Goal: Task Accomplishment & Management: Manage account settings

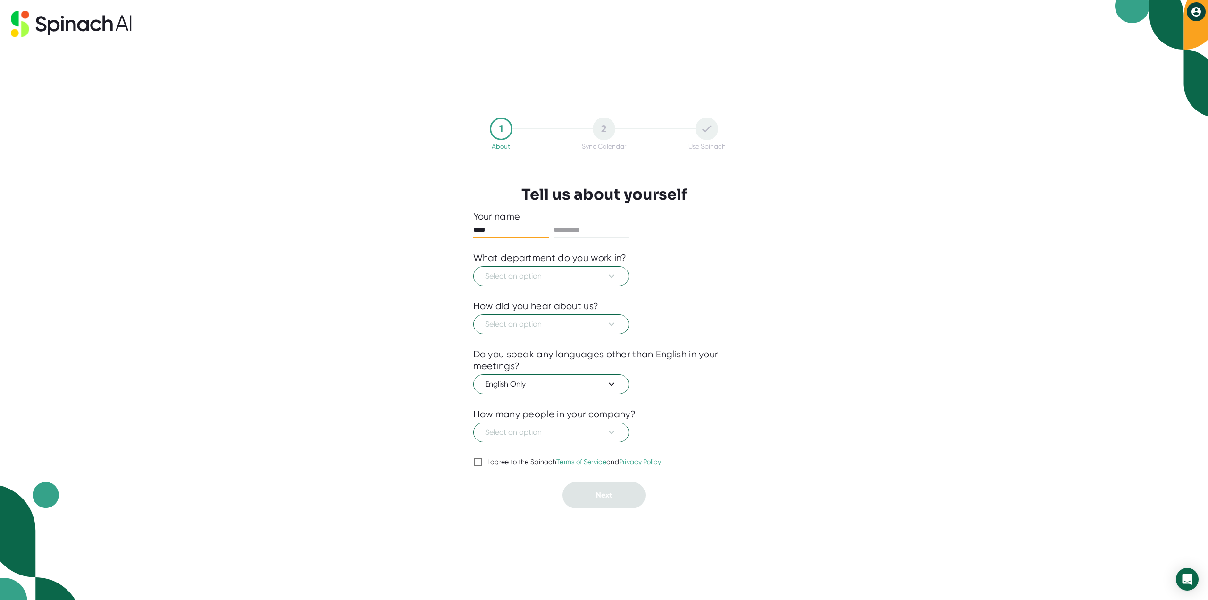
type input "****"
type input "*******"
click at [557, 285] on button "Select an option" at bounding box center [551, 276] width 156 height 20
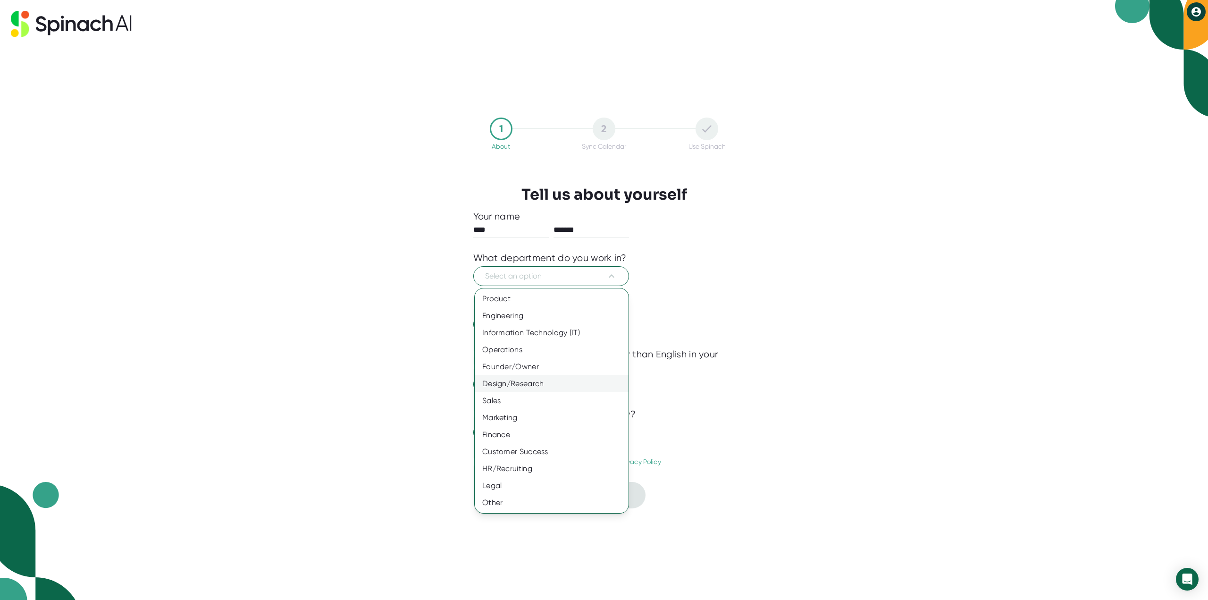
drag, startPoint x: 554, startPoint y: 396, endPoint x: 558, endPoint y: 384, distance: 13.0
click at [554, 396] on div "Sales" at bounding box center [552, 400] width 154 height 17
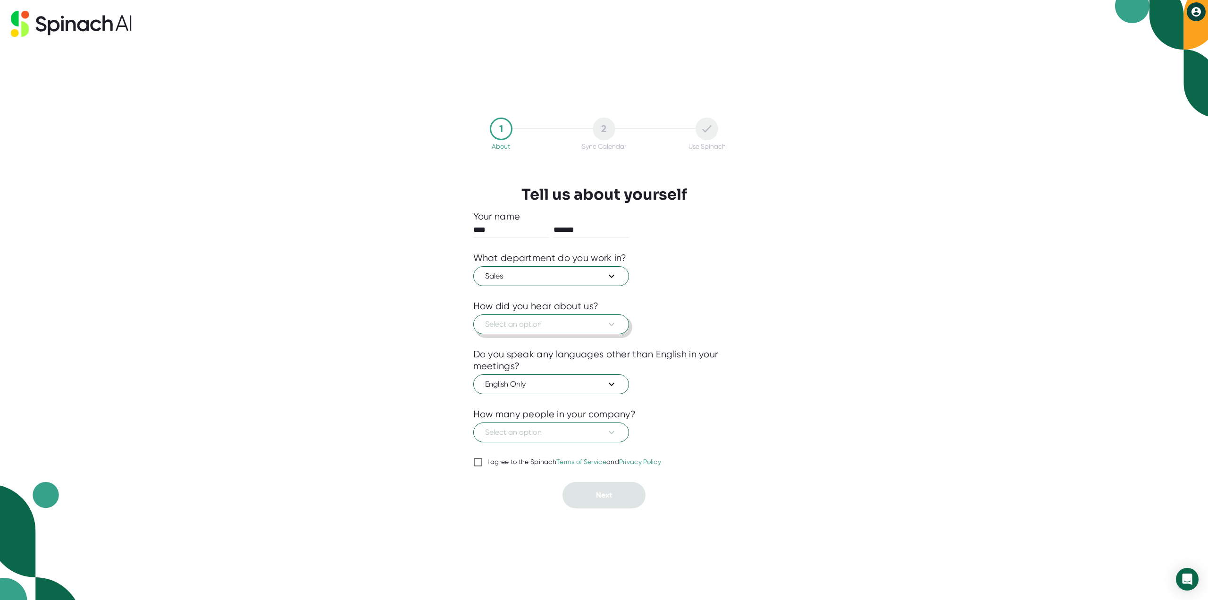
click at [528, 330] on span "Select an option" at bounding box center [551, 324] width 132 height 11
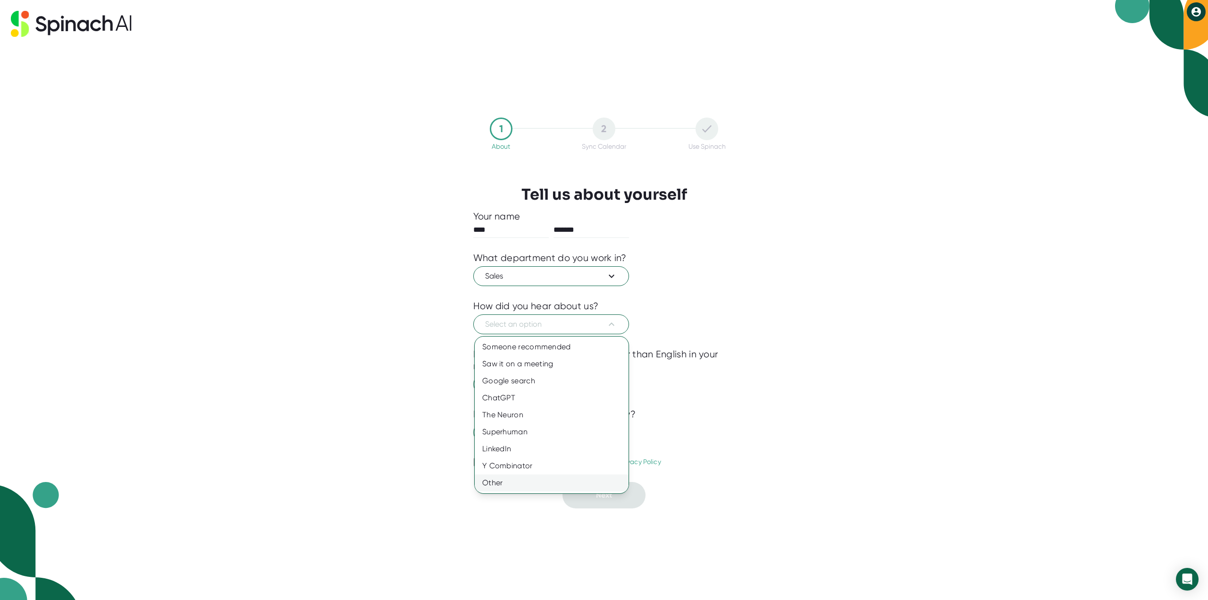
click at [543, 484] on div "Other" at bounding box center [552, 482] width 154 height 17
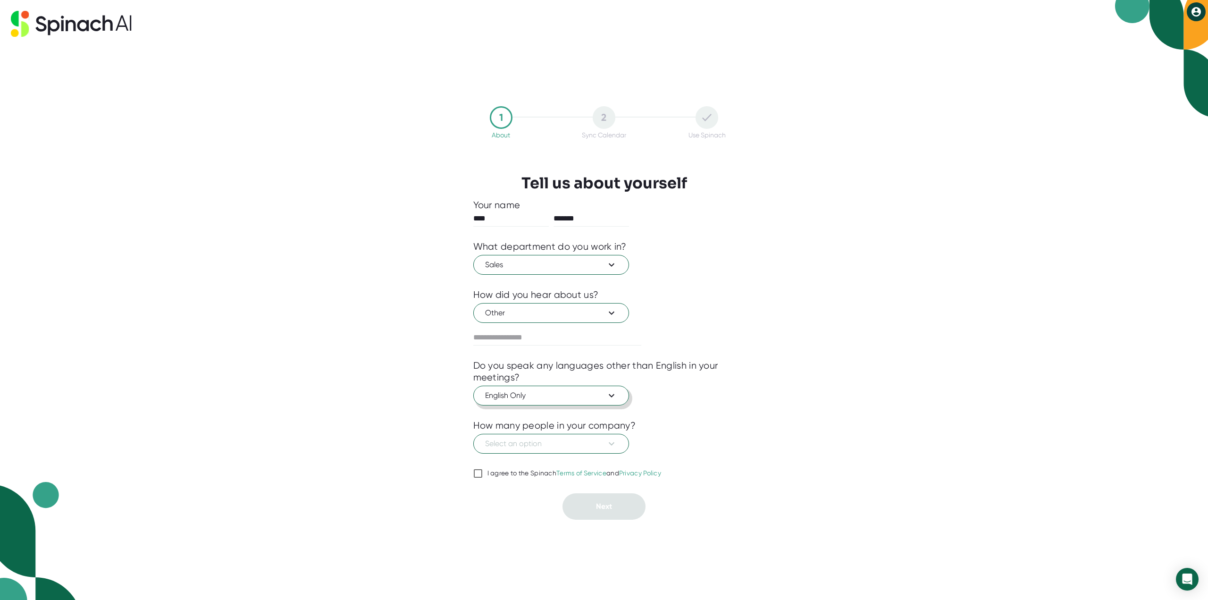
click at [549, 393] on span "English Only" at bounding box center [551, 395] width 132 height 11
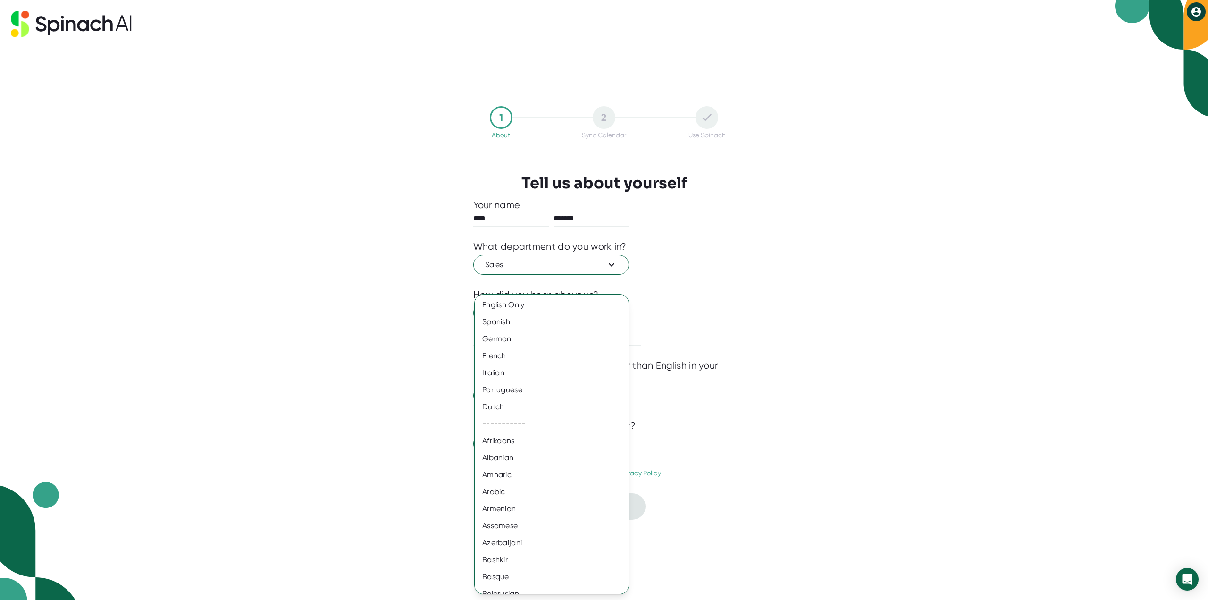
click at [792, 400] on div at bounding box center [604, 300] width 1208 height 600
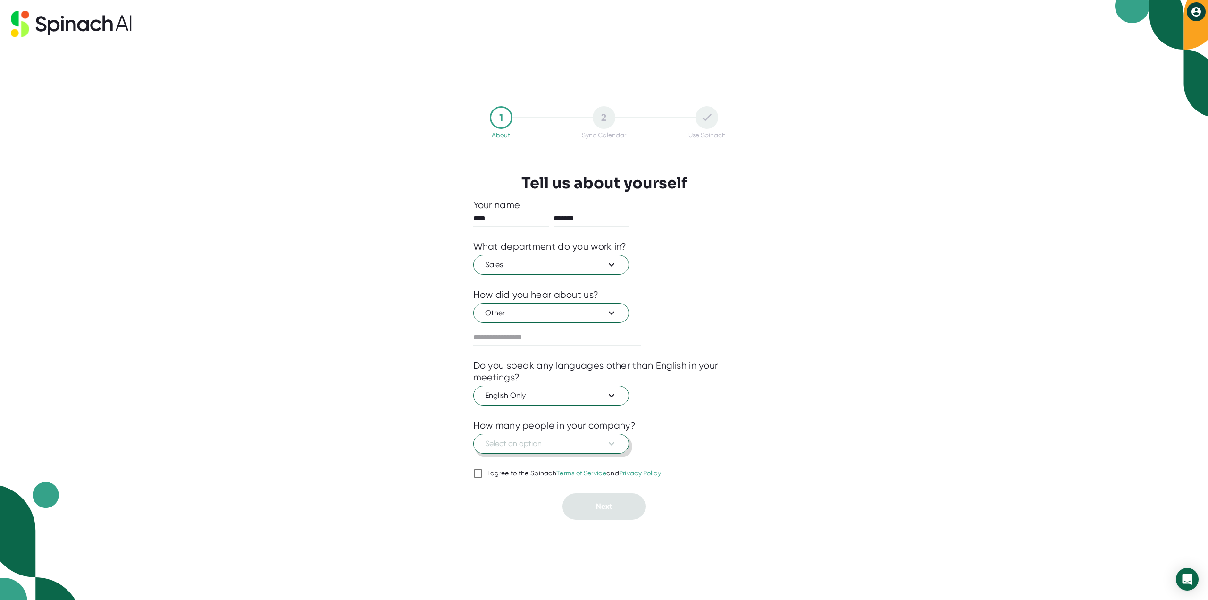
click at [592, 438] on button "Select an option" at bounding box center [551, 444] width 156 height 20
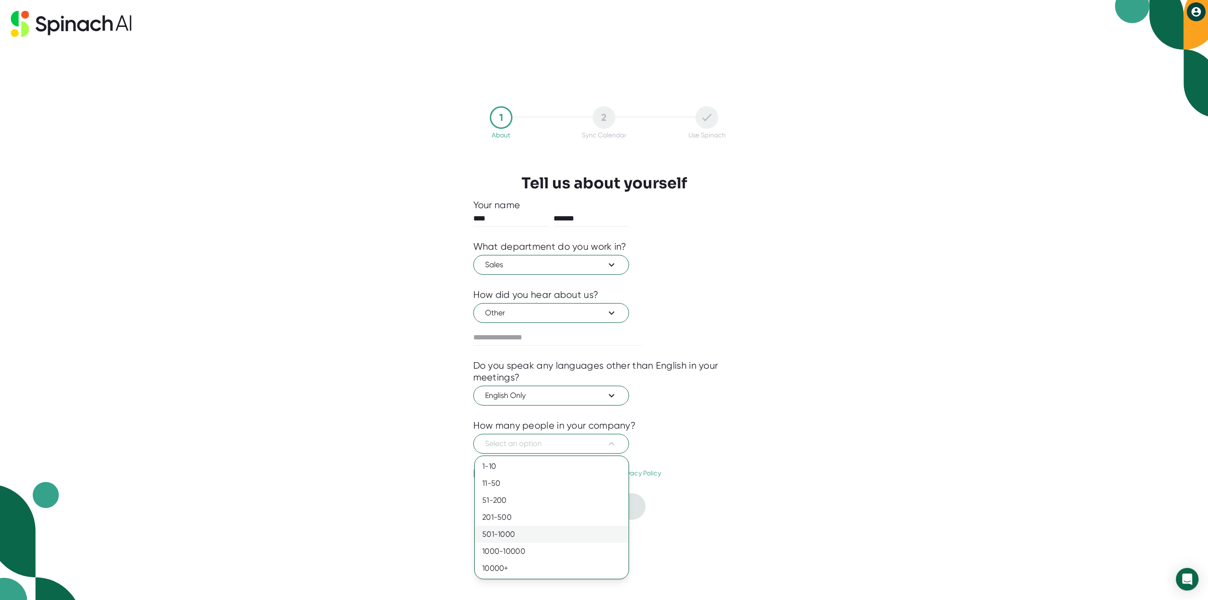
click at [563, 539] on div "501-1000" at bounding box center [552, 534] width 154 height 17
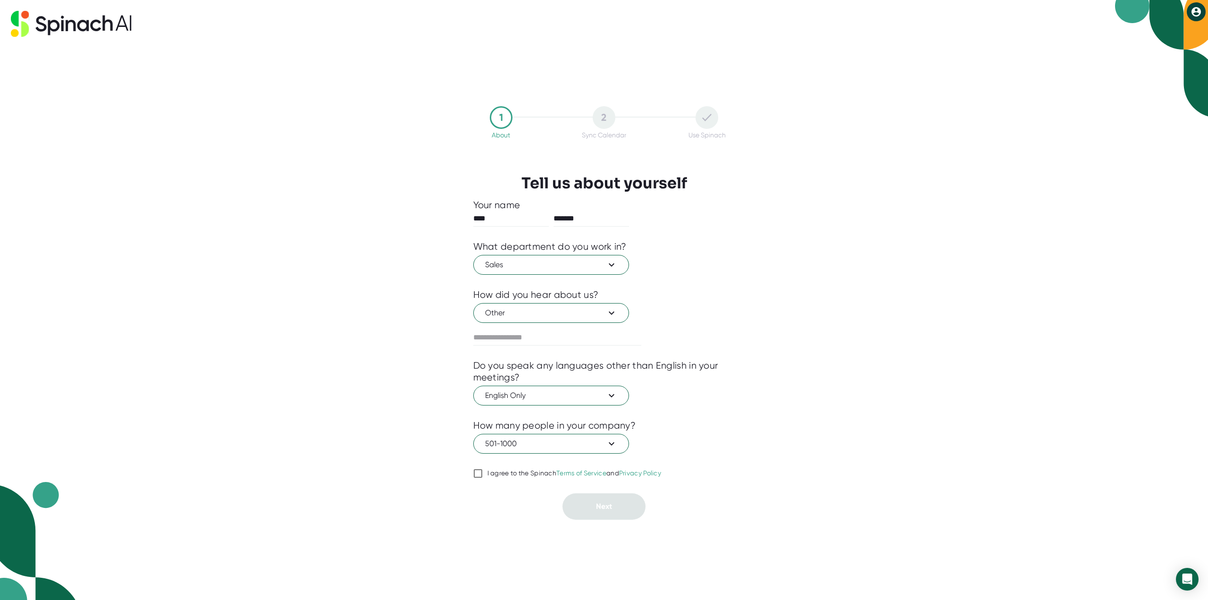
click at [471, 472] on div "1 About 2 Sync Calendar Use Spinach Tell us about yourself Your name **** *****…" at bounding box center [604, 313] width 309 height 552
click at [477, 470] on input "I agree to the Spinach Terms of Service and Privacy Policy" at bounding box center [477, 473] width 9 height 11
checkbox input "true"
click at [577, 508] on button "Next" at bounding box center [604, 506] width 83 height 26
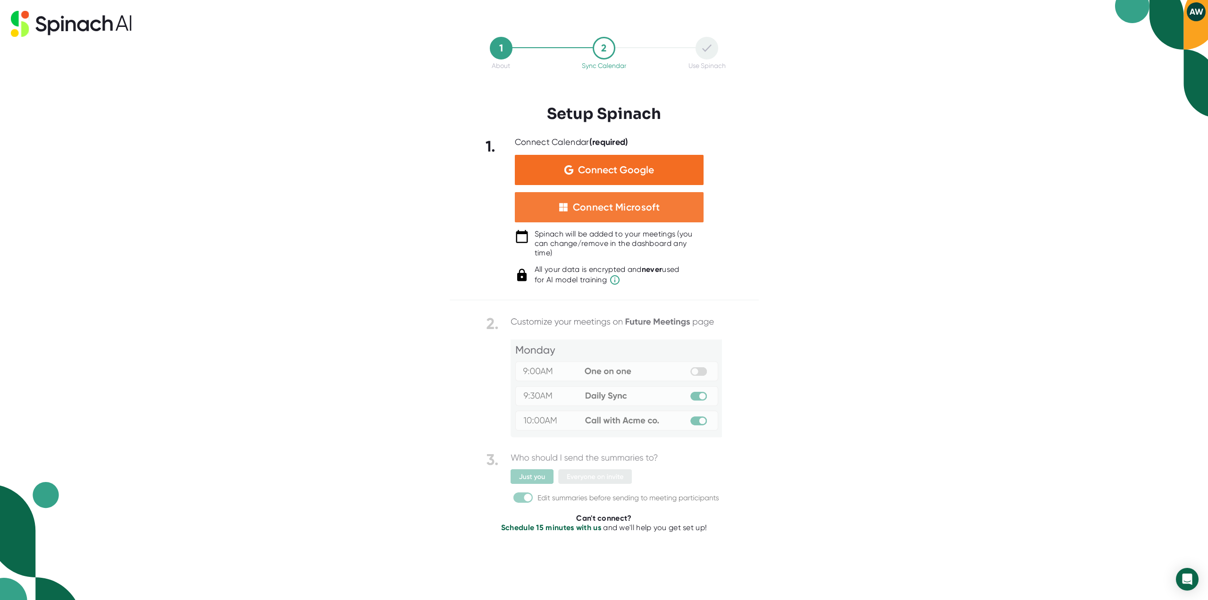
click at [640, 202] on div "Connect Microsoft" at bounding box center [616, 207] width 87 height 12
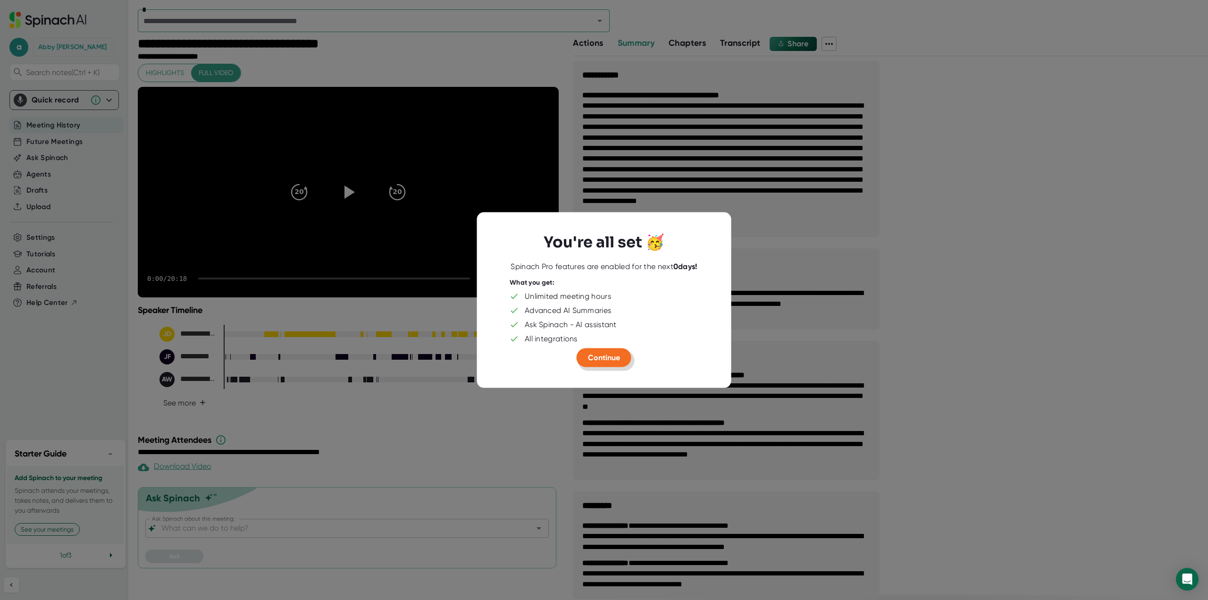
click at [617, 355] on span "Continue" at bounding box center [604, 357] width 32 height 9
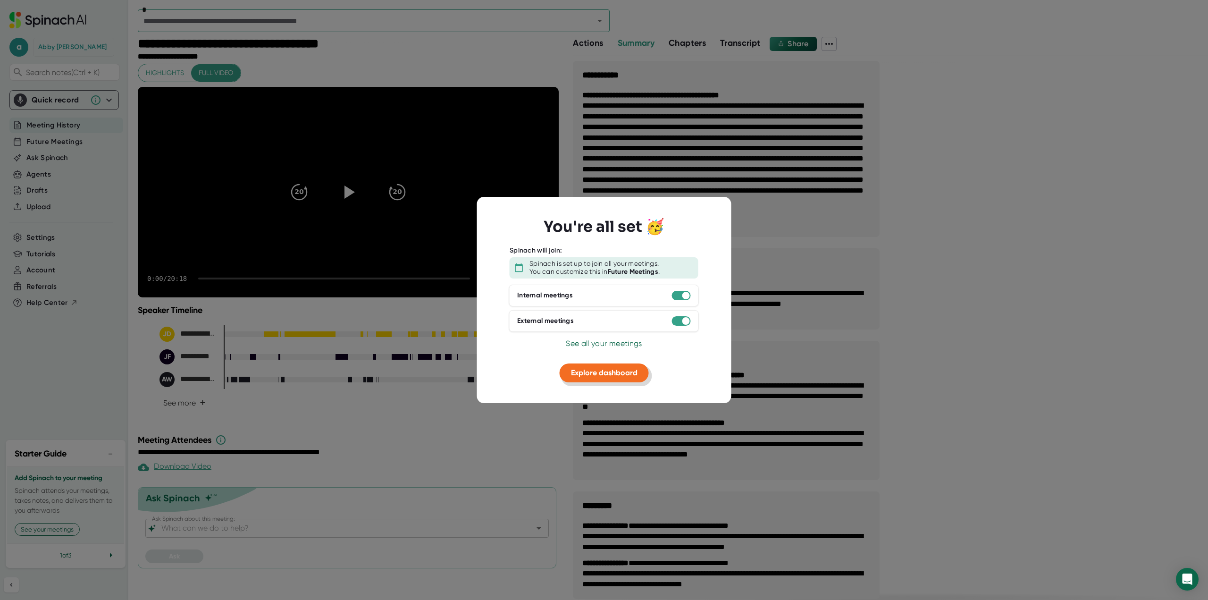
click at [621, 368] on span "Explore dashboard" at bounding box center [604, 372] width 67 height 9
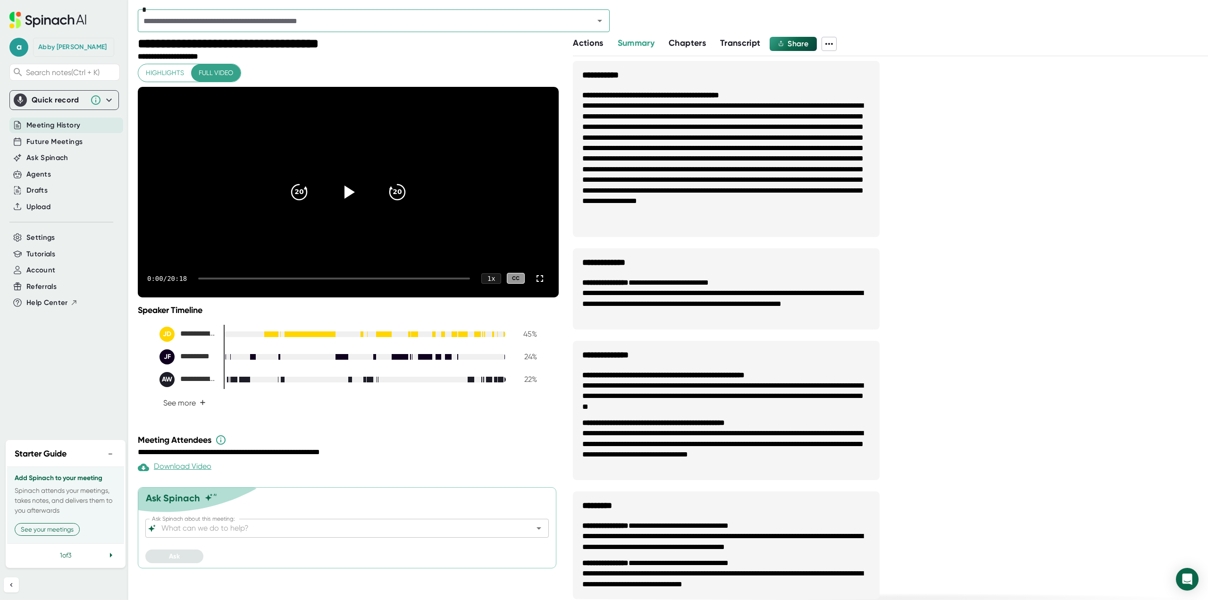
click at [832, 46] on icon at bounding box center [829, 43] width 11 height 11
click at [832, 46] on div at bounding box center [604, 300] width 1208 height 600
click at [20, 42] on span "a" at bounding box center [18, 47] width 19 height 19
click at [56, 90] on b "Edit Profile" at bounding box center [46, 89] width 31 height 8
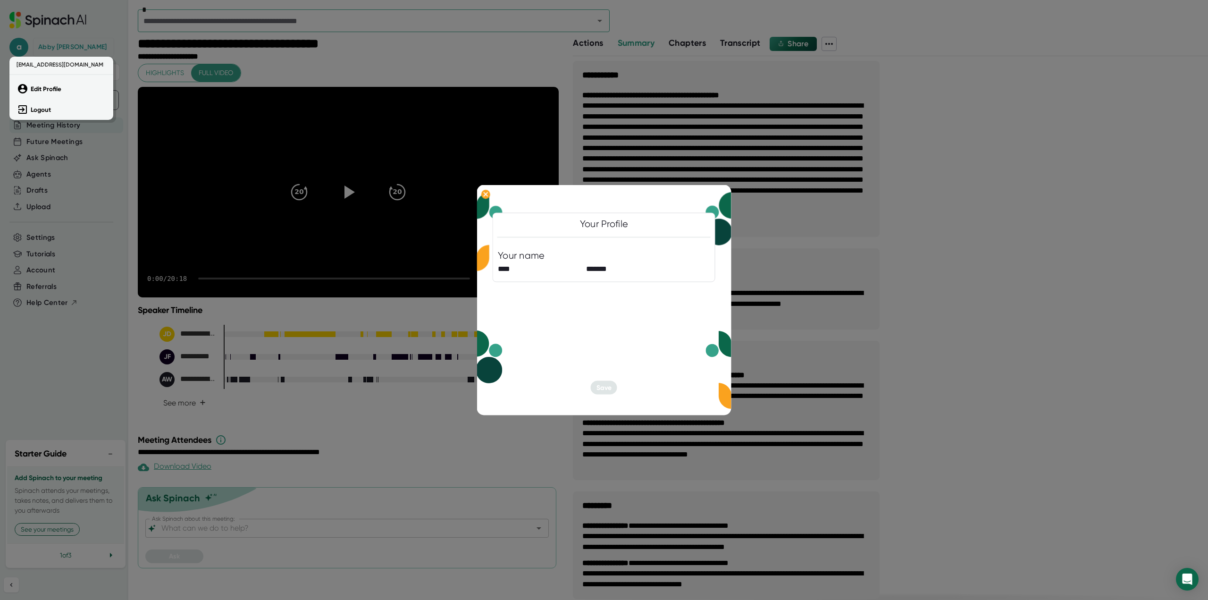
click at [611, 392] on div at bounding box center [604, 300] width 1208 height 600
click at [850, 210] on div at bounding box center [604, 300] width 1208 height 600
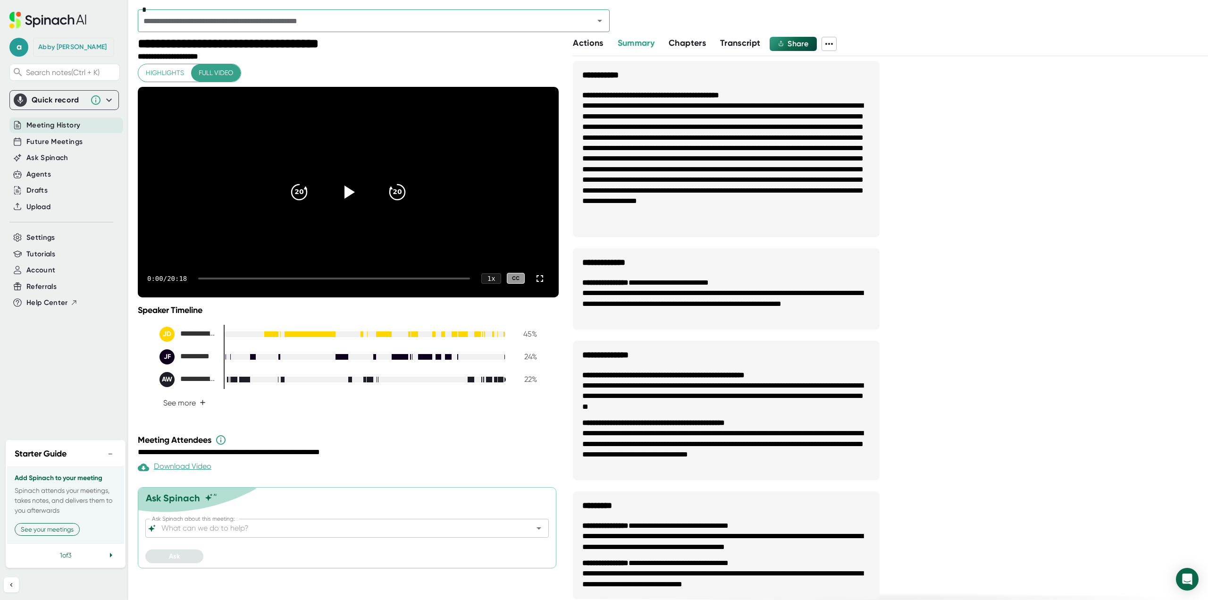
click at [112, 457] on button "−" at bounding box center [110, 454] width 12 height 14
click at [50, 238] on span "Settings" at bounding box center [40, 237] width 29 height 11
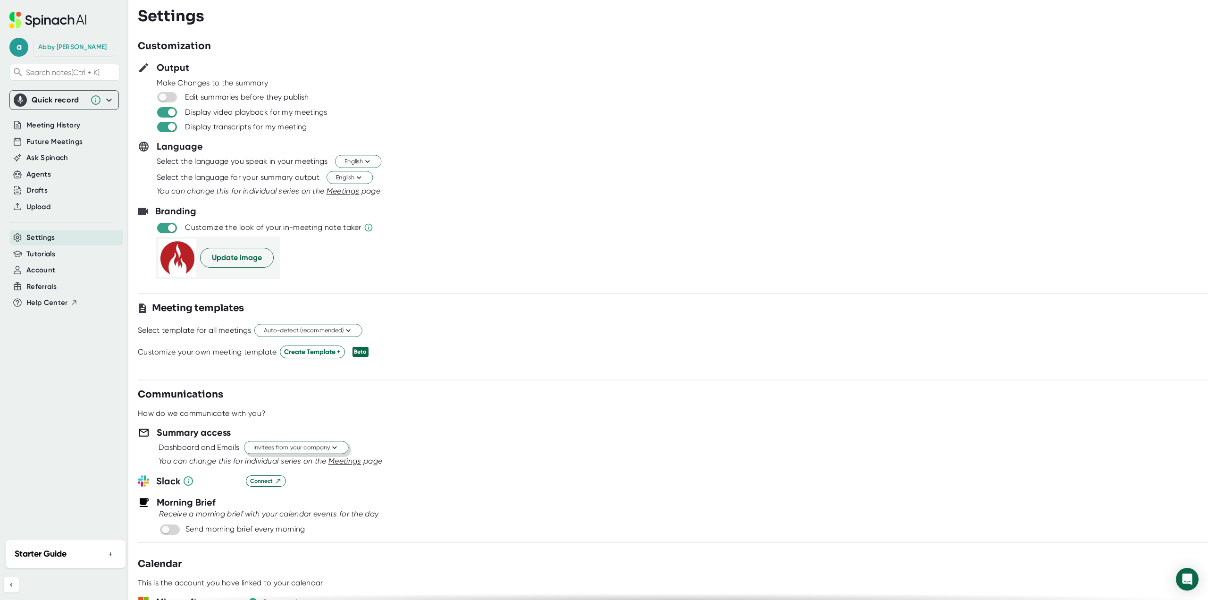
click at [322, 443] on span "Invitees from your company" at bounding box center [297, 447] width 86 height 9
drag, startPoint x: 298, startPoint y: 482, endPoint x: 298, endPoint y: 471, distance: 11.8
click at [298, 474] on div "Invitees from your company Just the Spinach Host" at bounding box center [284, 475] width 128 height 34
click at [308, 475] on div "Invitees from your company" at bounding box center [284, 466] width 128 height 17
click at [389, 431] on div "Summary access" at bounding box center [673, 432] width 1071 height 14
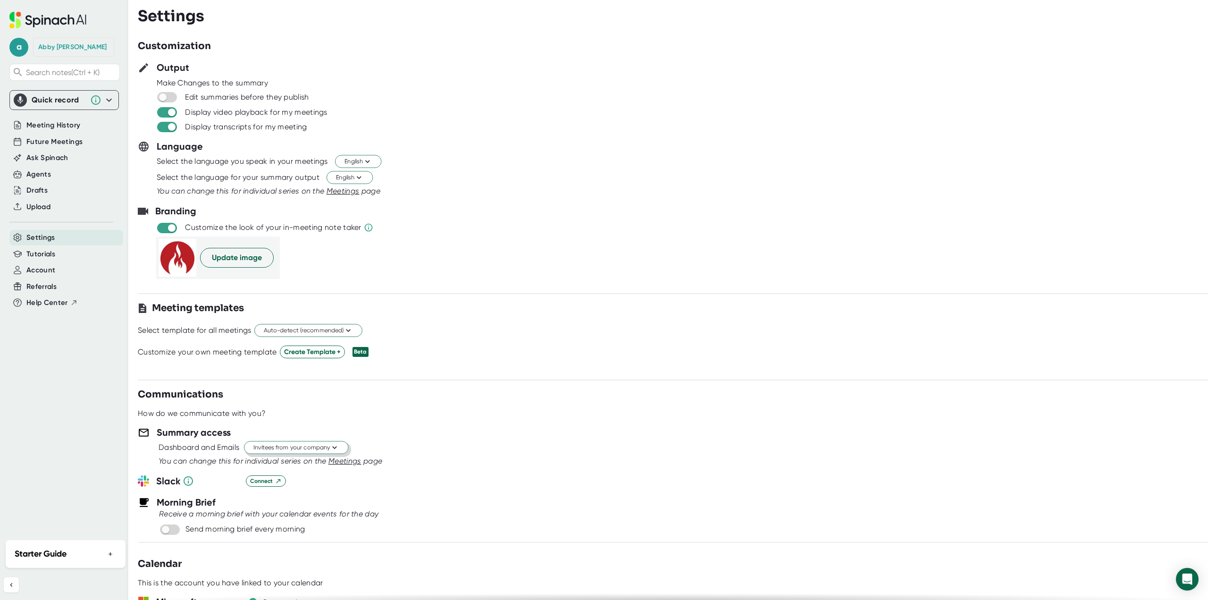
click at [291, 450] on span "Invitees from your company" at bounding box center [297, 447] width 86 height 9
click at [321, 483] on div "Just the Spinach Host" at bounding box center [284, 483] width 128 height 17
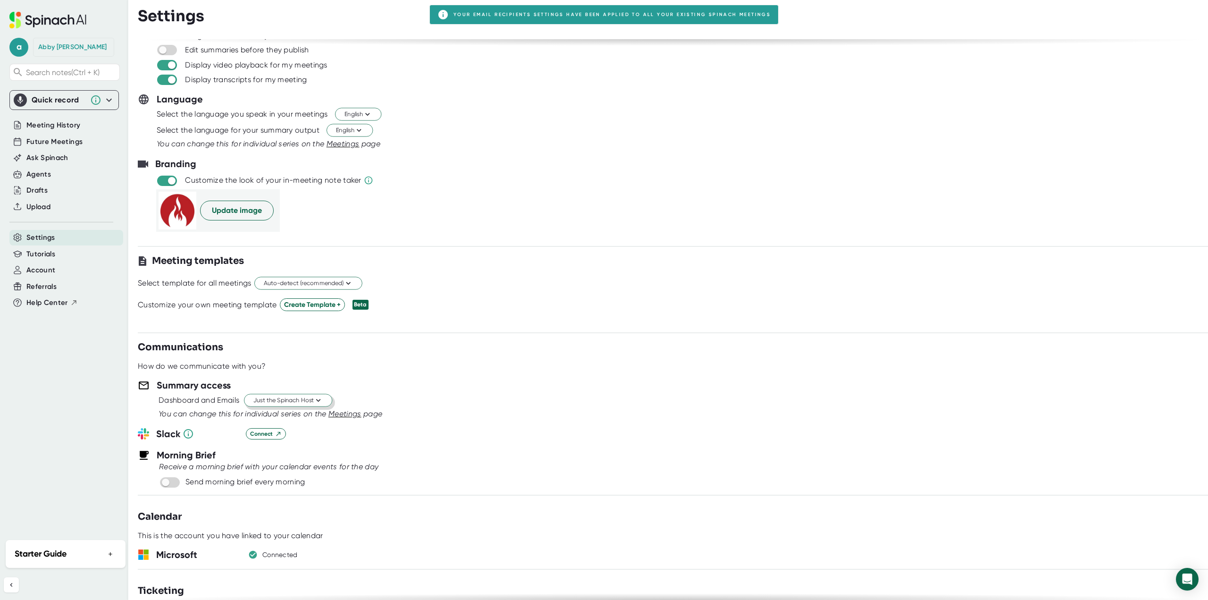
scroll to position [236, 0]
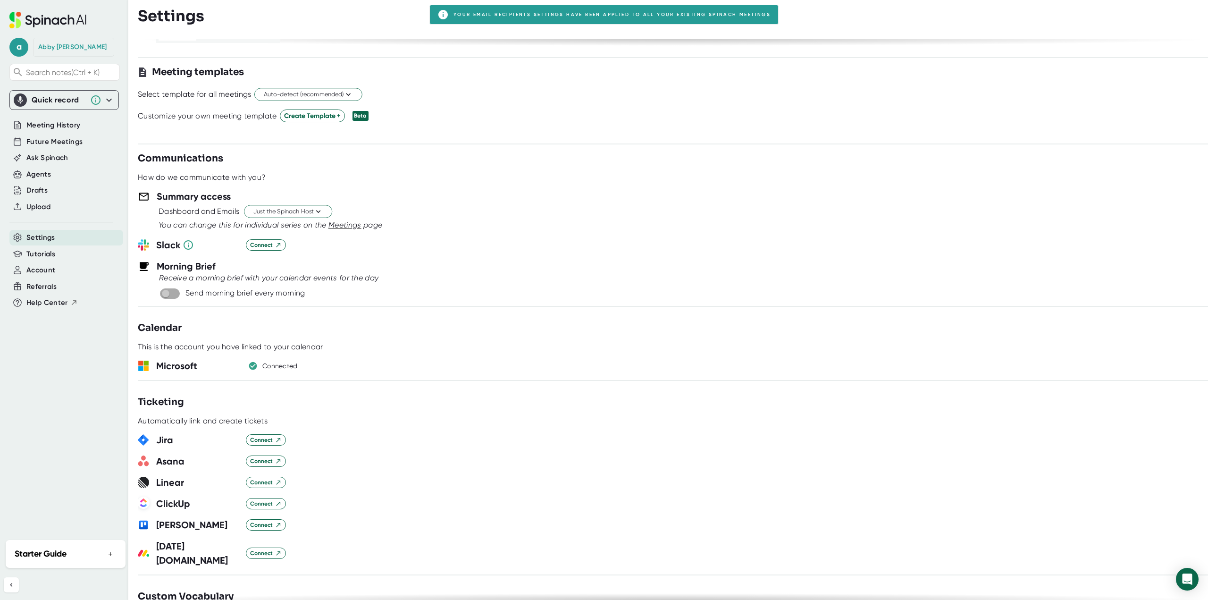
click at [170, 292] on input "checkbox" at bounding box center [165, 293] width 27 height 8
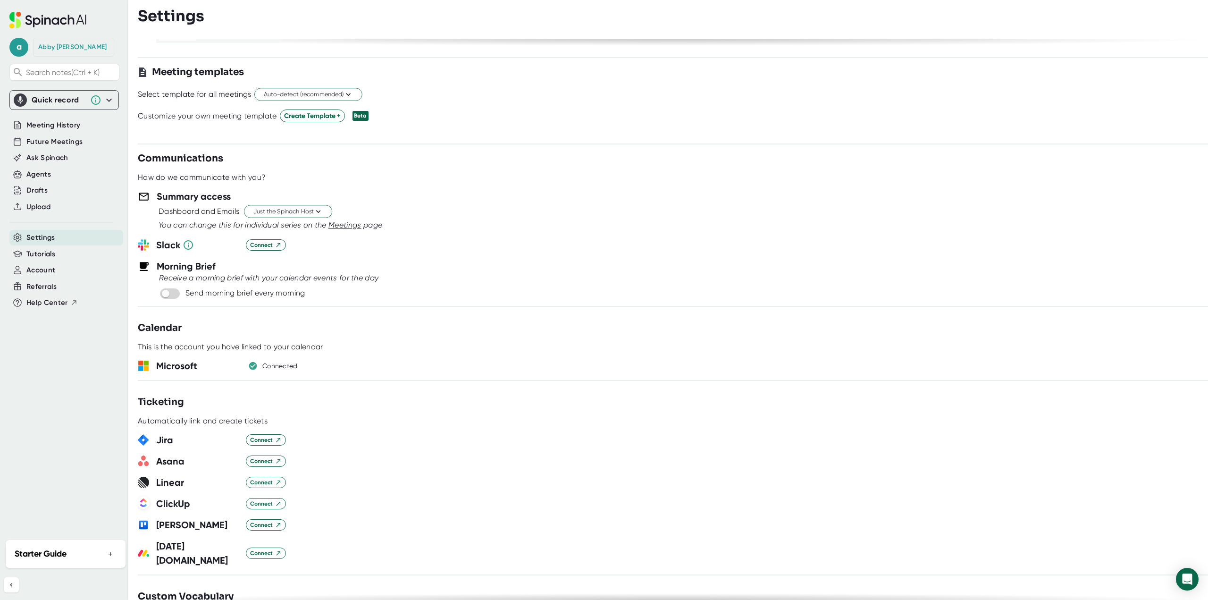
checkbox input "true"
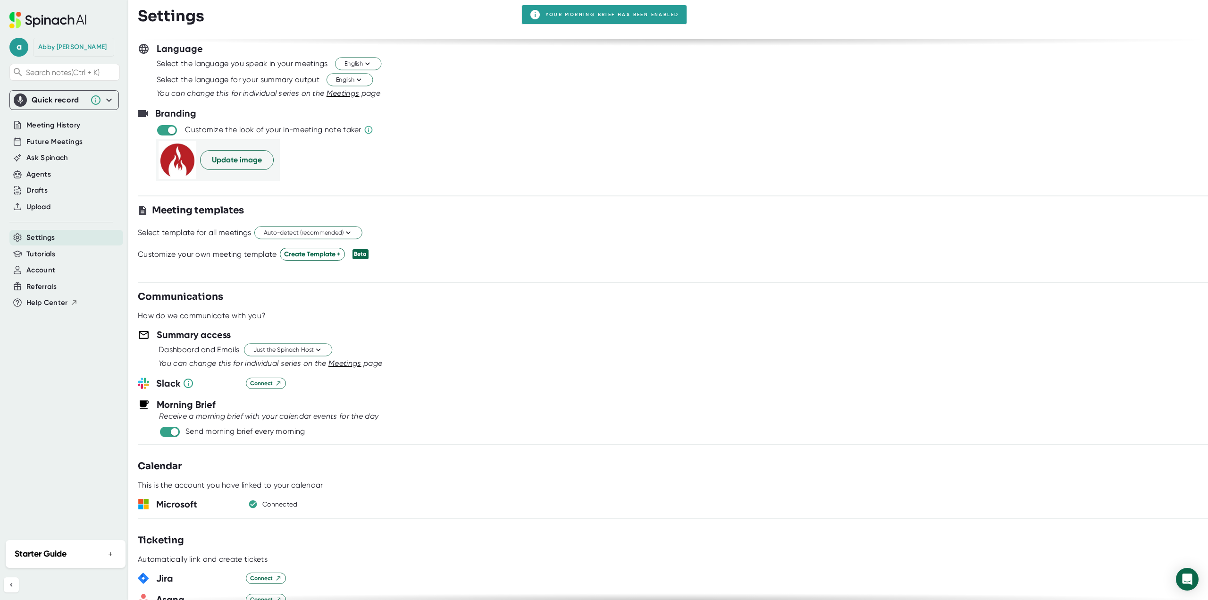
scroll to position [94, 0]
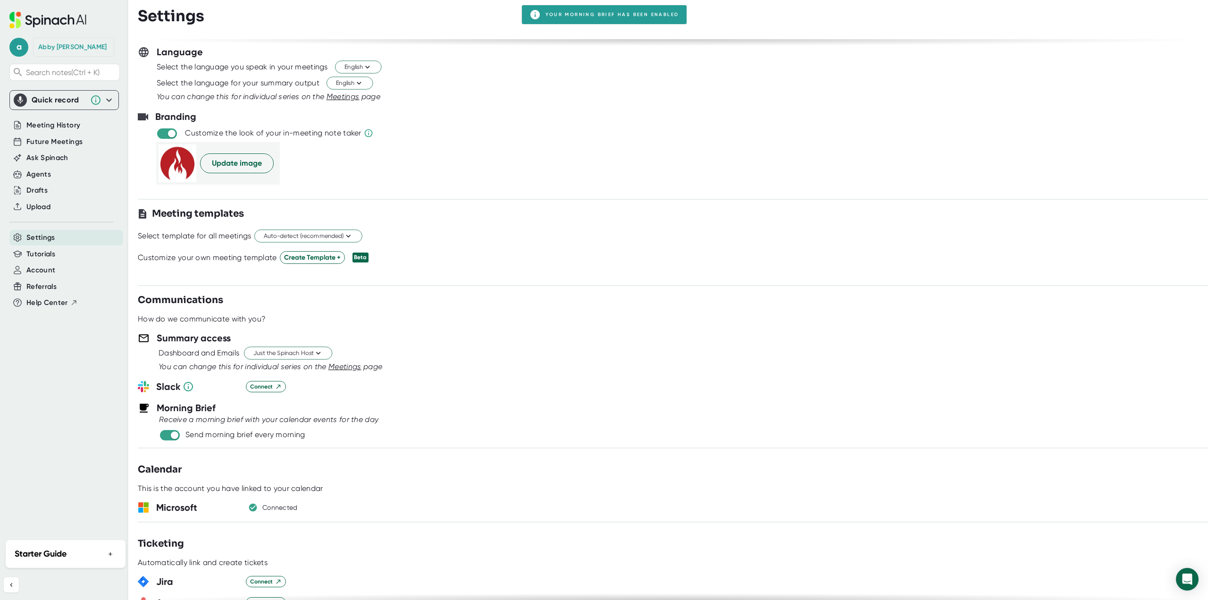
click at [523, 198] on div "Customization Output Make Changes to the summary Edit summaries before they pub…" at bounding box center [673, 319] width 1071 height 561
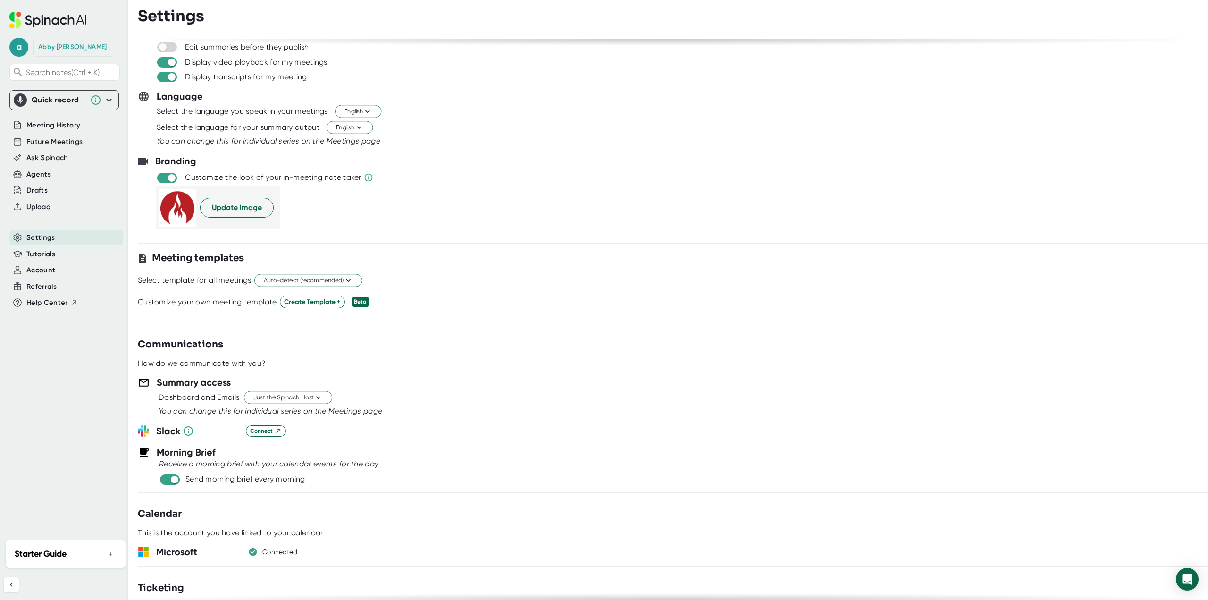
scroll to position [0, 0]
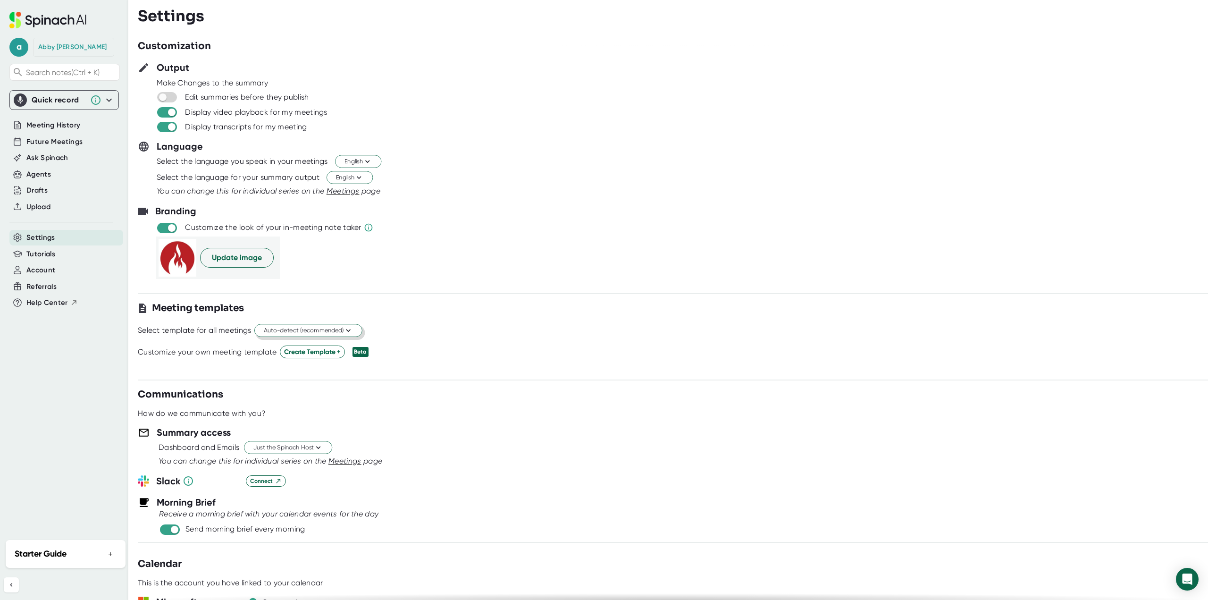
click at [345, 324] on button "Auto-detect (recommended)" at bounding box center [308, 330] width 108 height 13
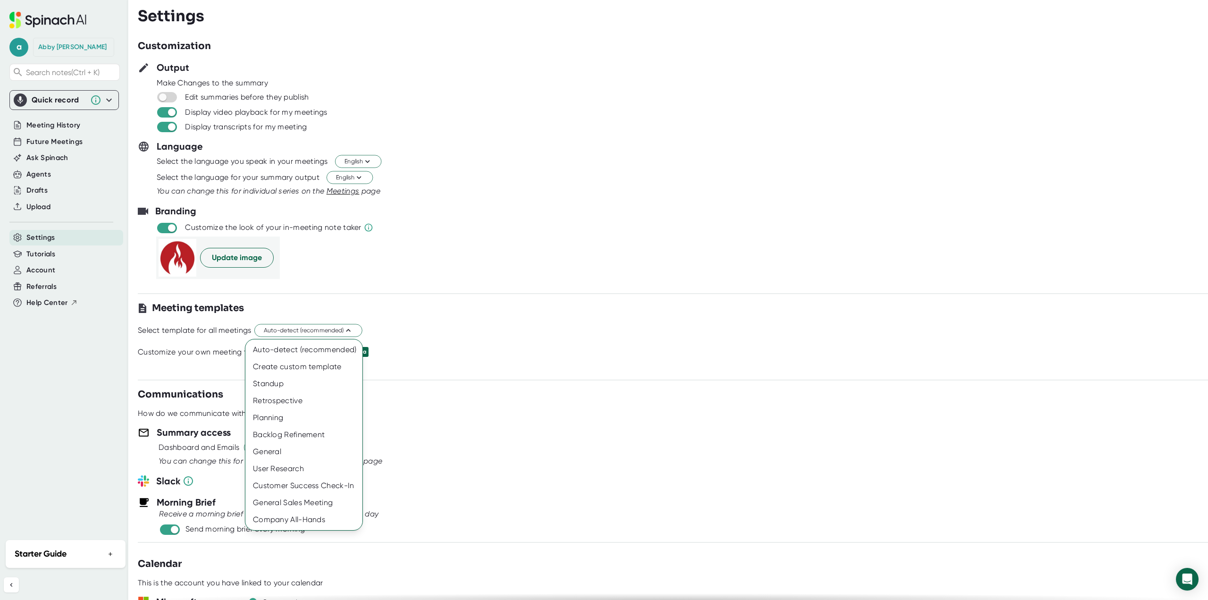
click at [382, 271] on div at bounding box center [604, 300] width 1208 height 600
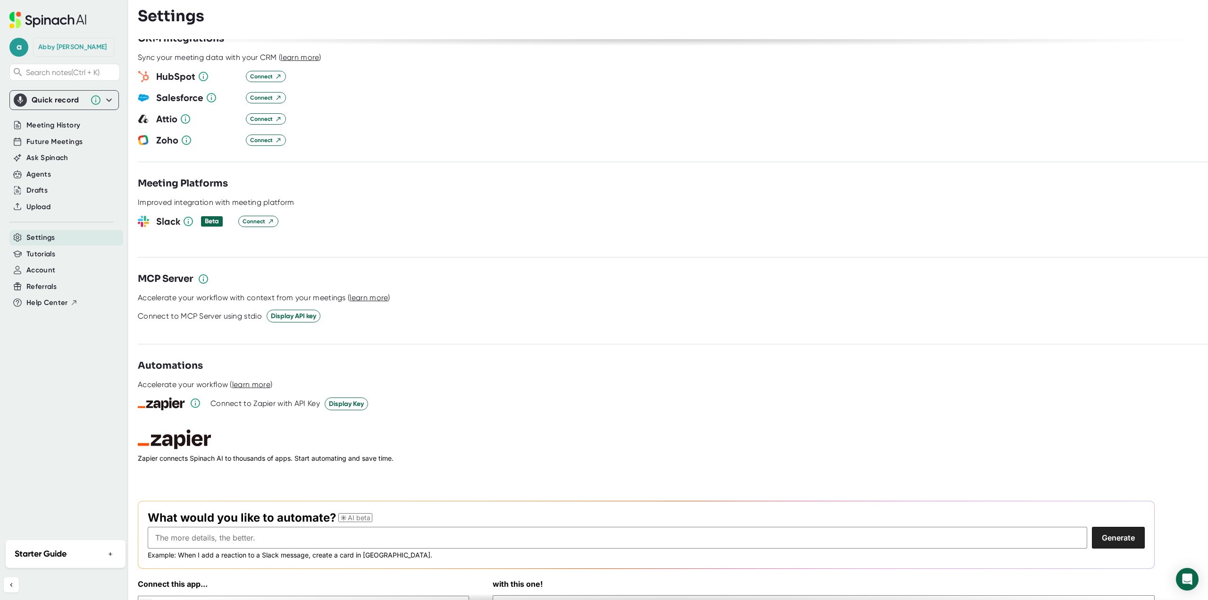
scroll to position [1037, 0]
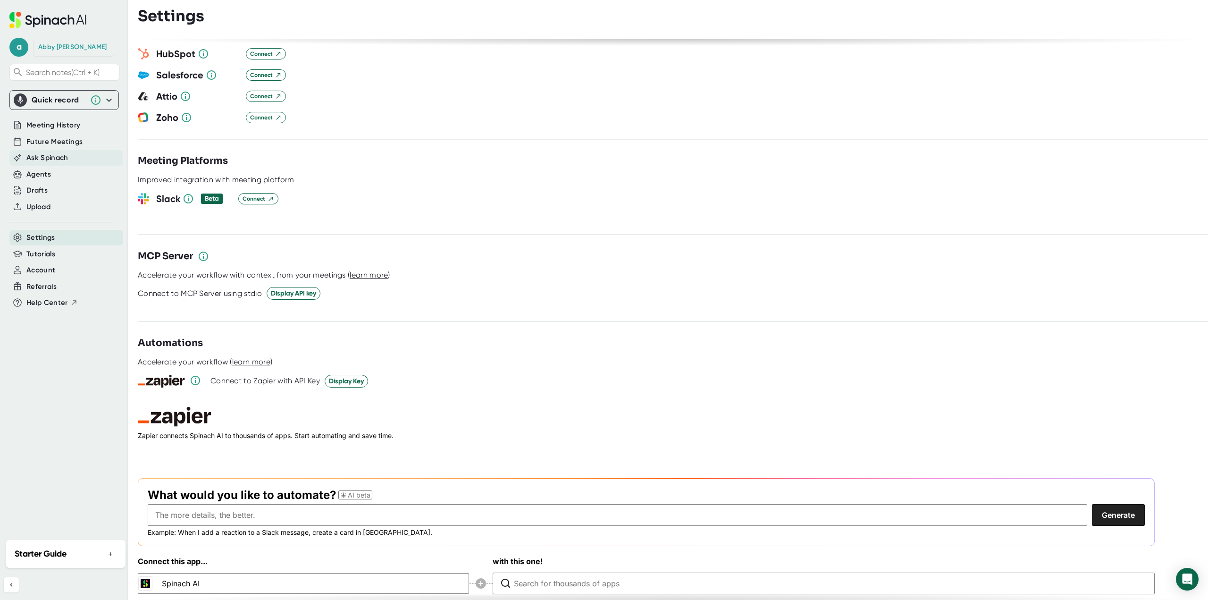
click at [63, 160] on span "Ask Spinach" at bounding box center [47, 157] width 42 height 11
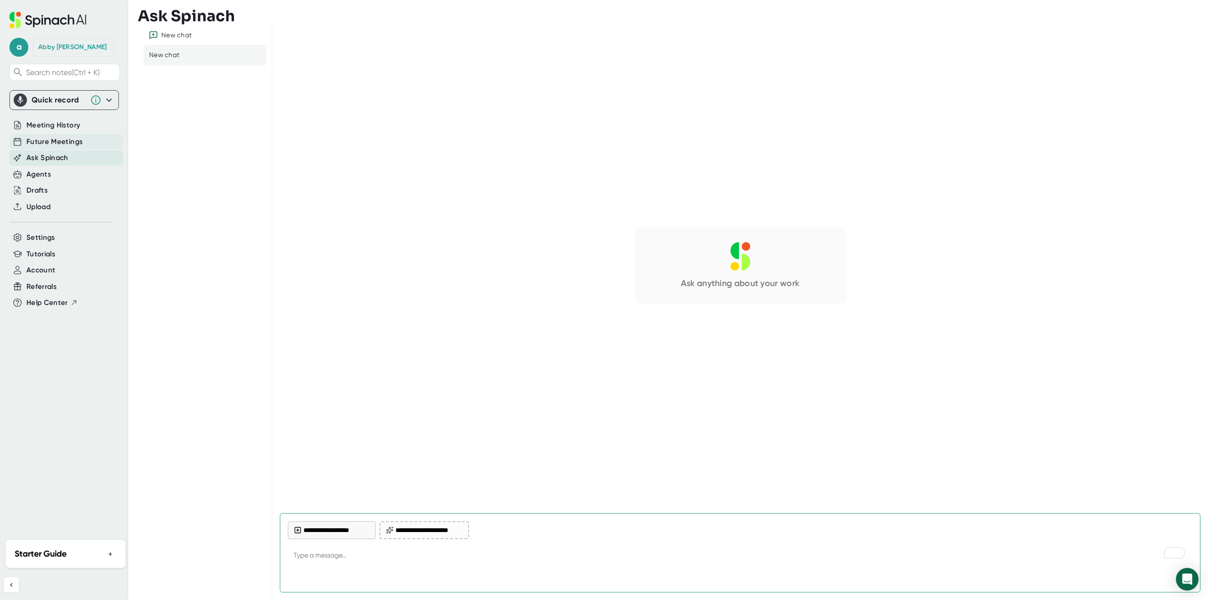
type textarea "x"
click at [63, 135] on div "Future Meetings" at bounding box center [66, 142] width 114 height 16
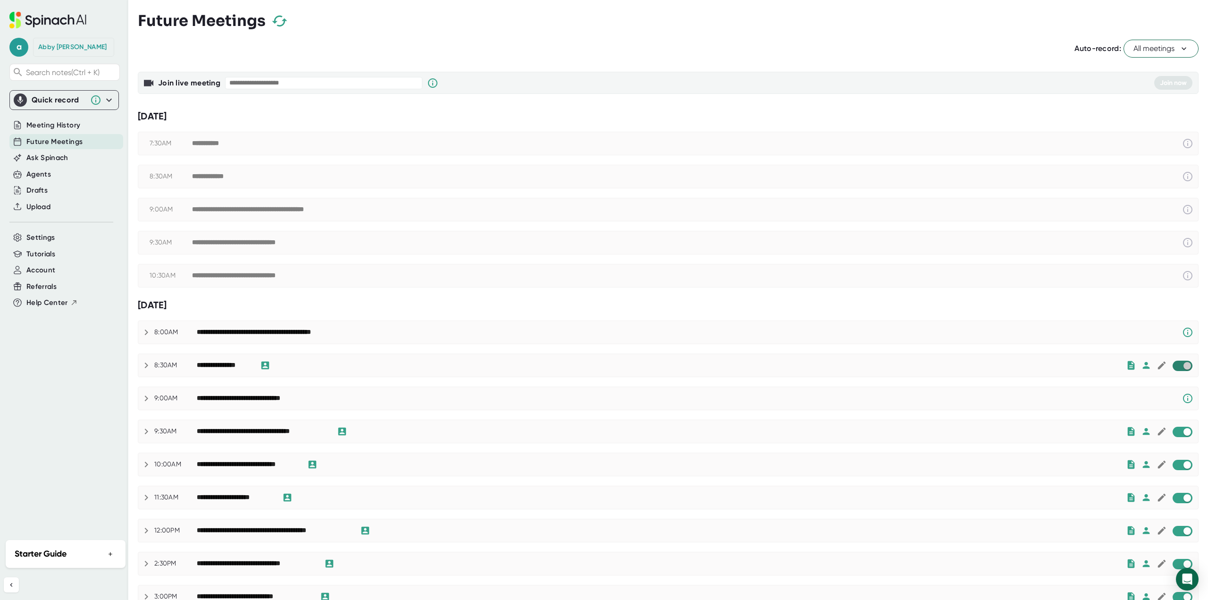
click at [1174, 365] on input "checkbox" at bounding box center [1187, 366] width 27 height 8
click at [1178, 441] on div "**********" at bounding box center [668, 431] width 1060 height 23
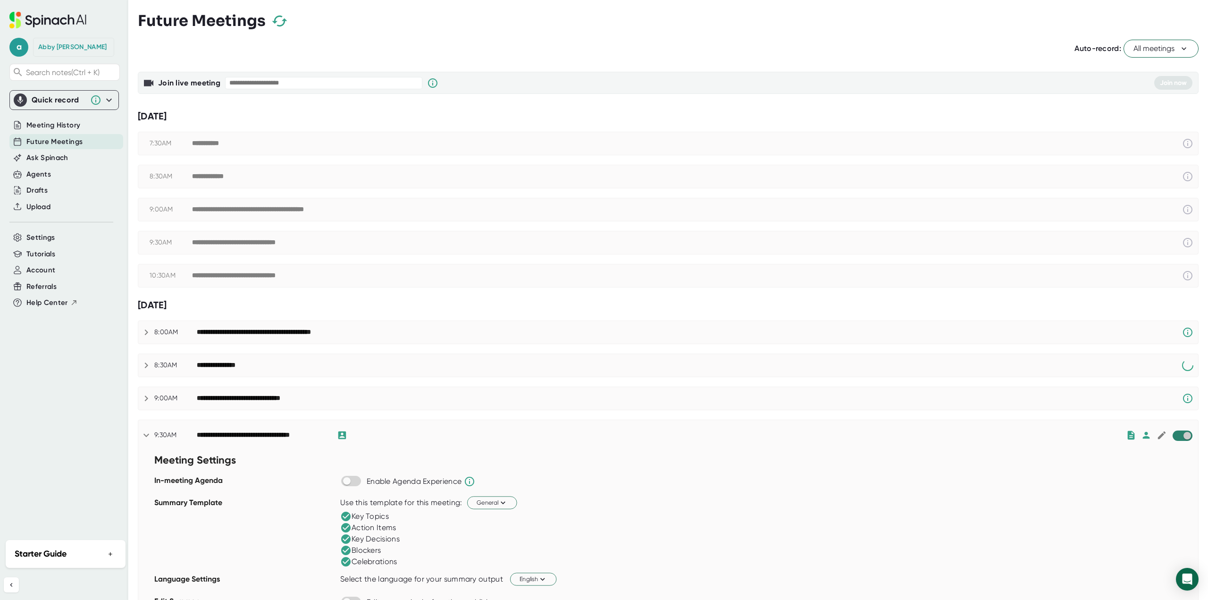
click at [1174, 439] on input "checkbox" at bounding box center [1187, 435] width 27 height 8
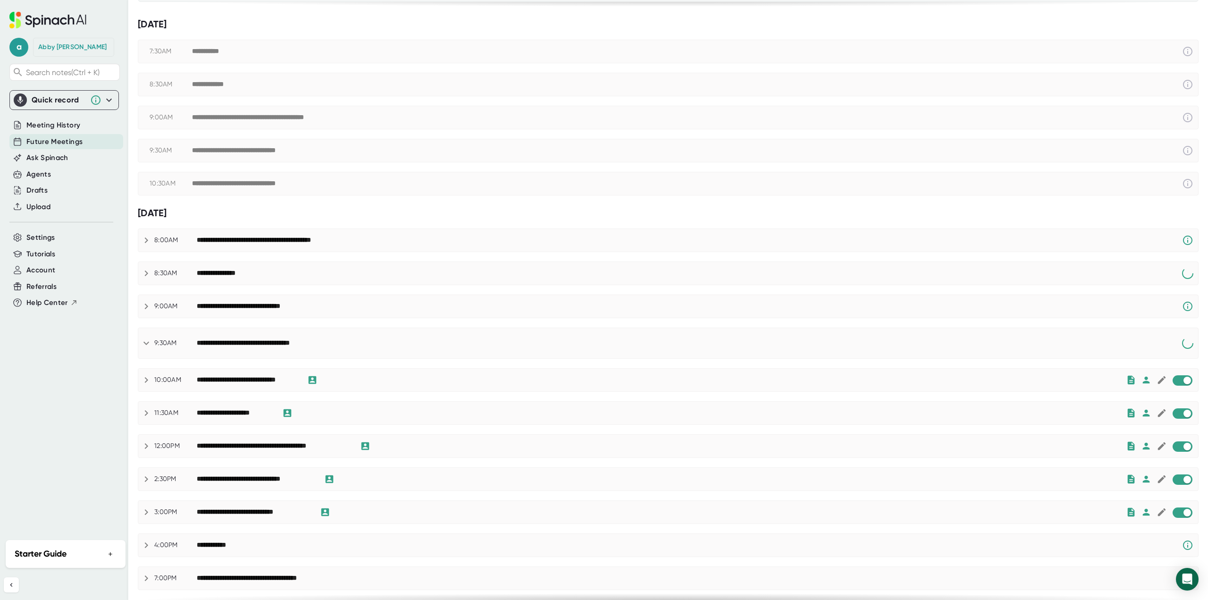
scroll to position [189, 0]
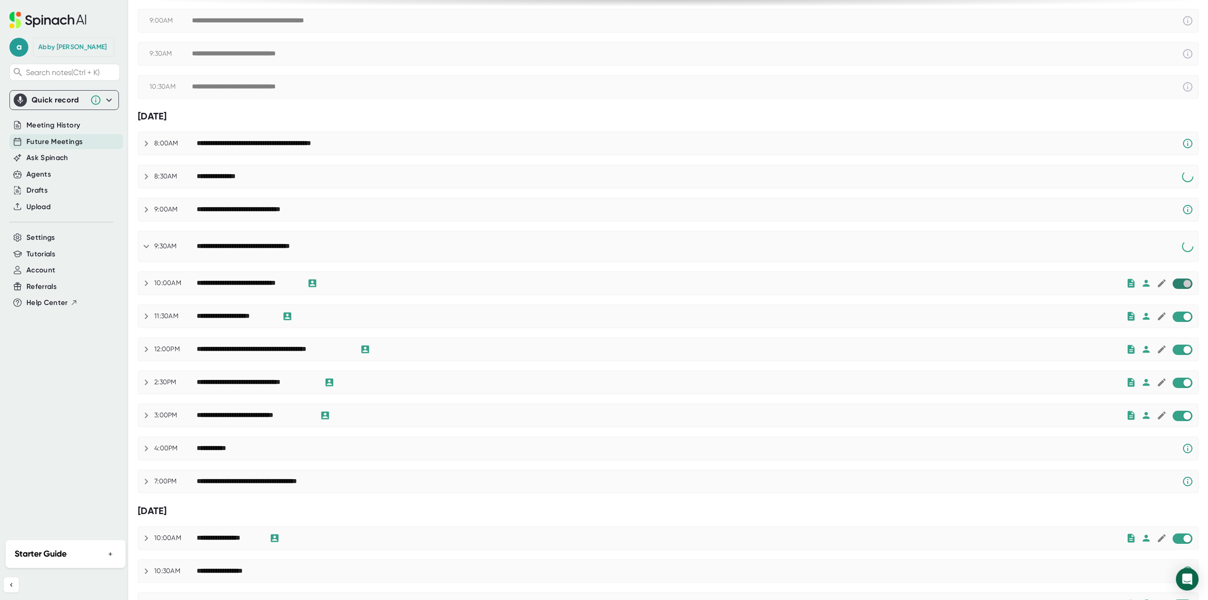
click at [1178, 286] on input "checkbox" at bounding box center [1187, 283] width 27 height 8
click at [1178, 318] on input "checkbox" at bounding box center [1187, 317] width 27 height 8
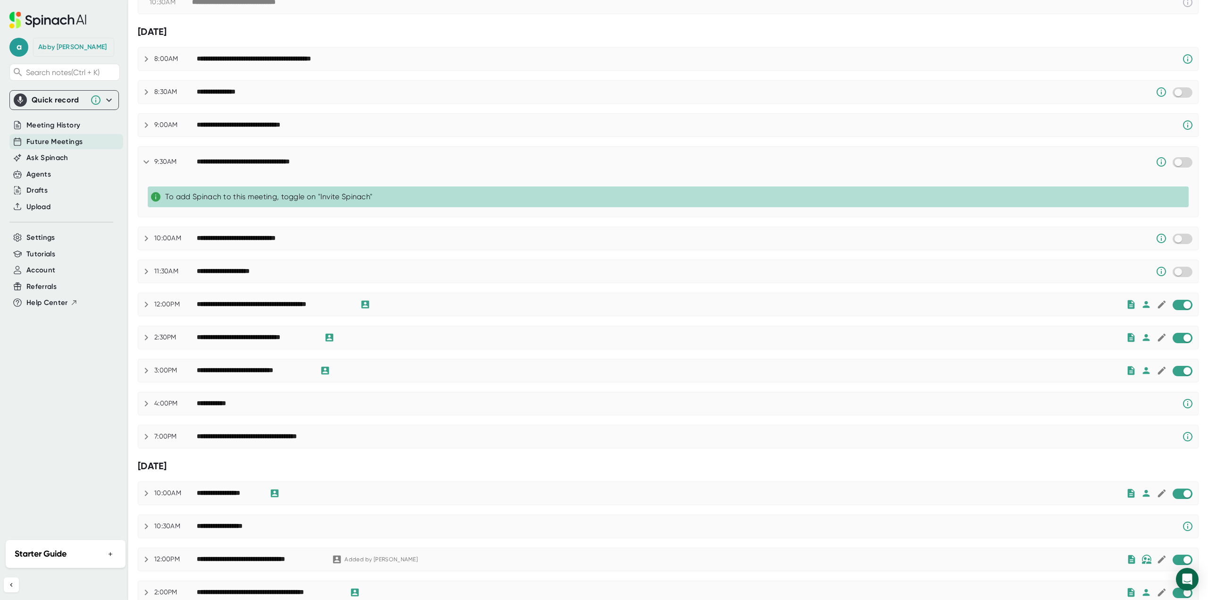
scroll to position [308, 0]
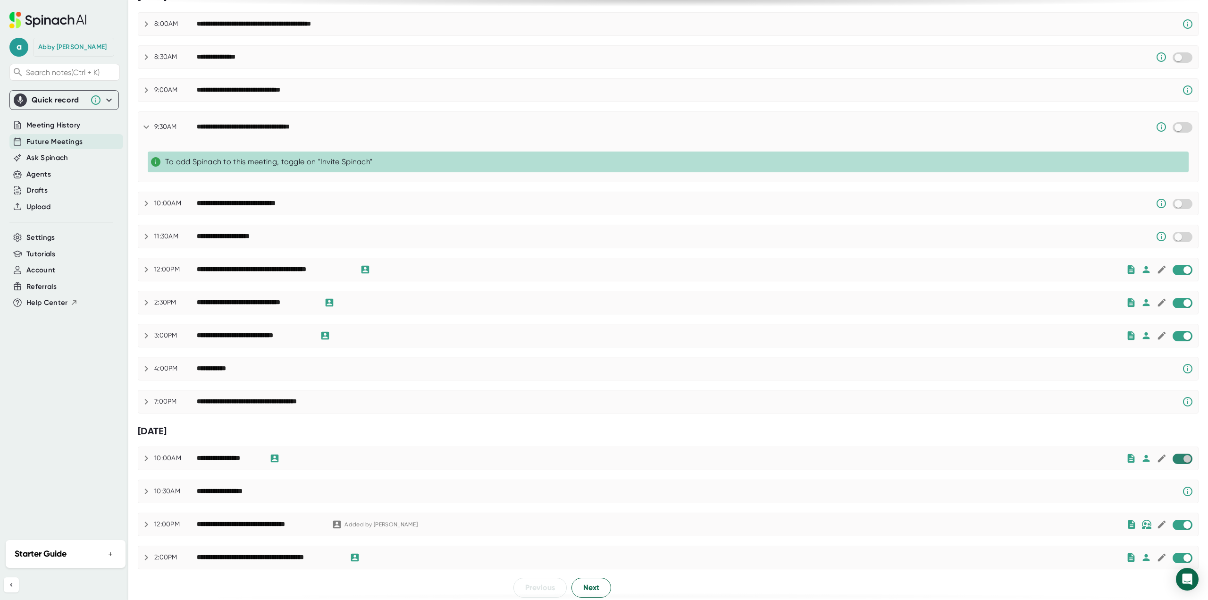
click at [1177, 457] on input "checkbox" at bounding box center [1187, 459] width 27 height 8
checkbox input "true"
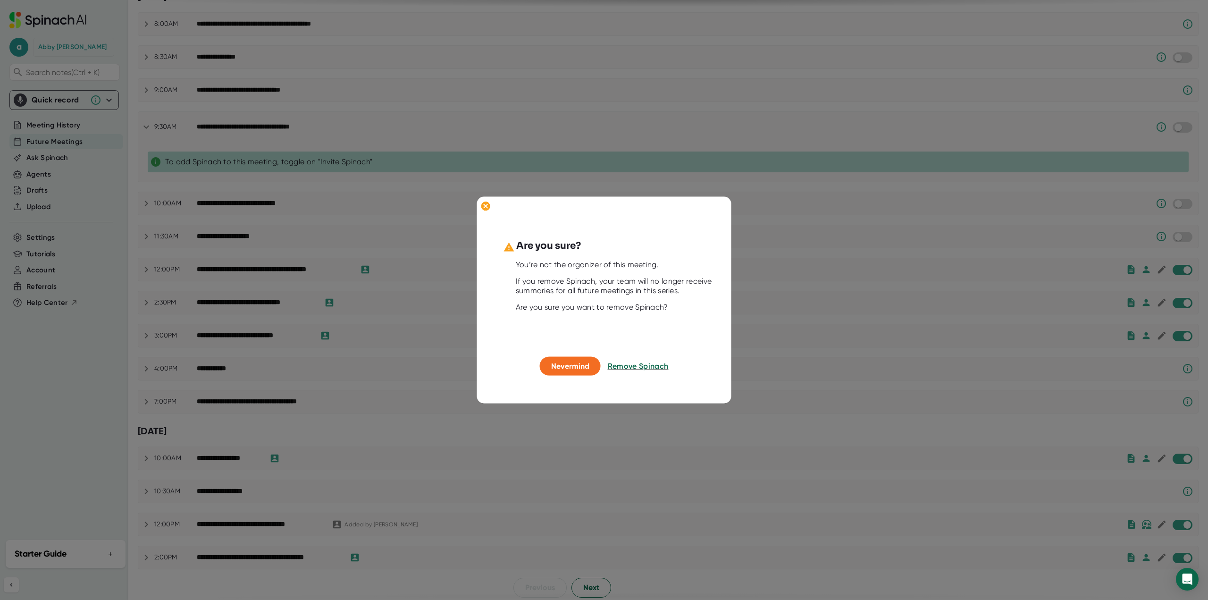
drag, startPoint x: 656, startPoint y: 390, endPoint x: 553, endPoint y: 382, distance: 103.7
click at [655, 392] on div "Are you sure? You’re not the organizer of this meeting. If you remove Spinach, …" at bounding box center [604, 299] width 254 height 207
click at [555, 369] on span "Nevermind" at bounding box center [570, 366] width 38 height 9
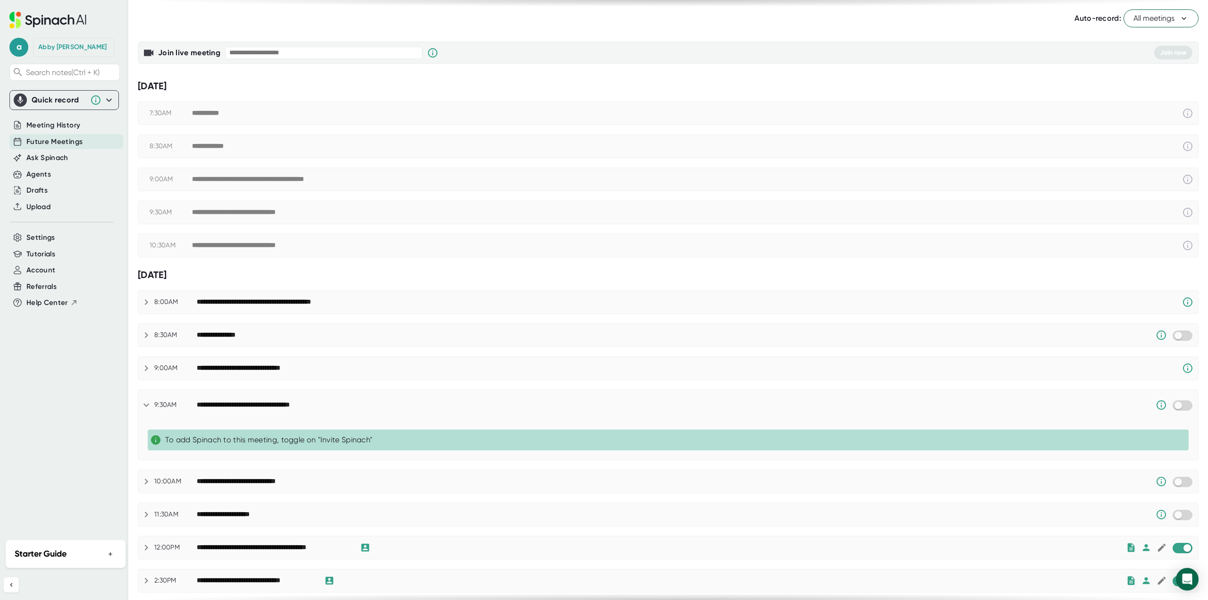
scroll to position [30, 0]
